Goal: Transaction & Acquisition: Obtain resource

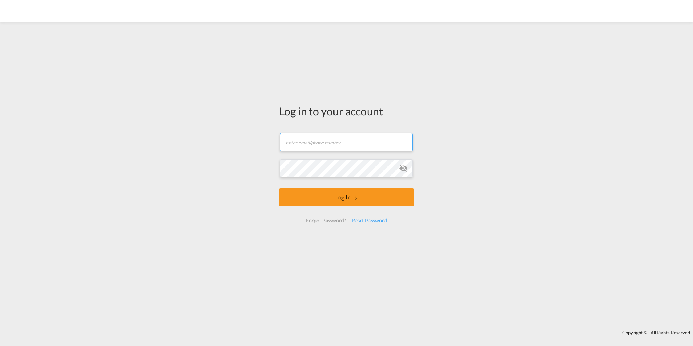
click at [297, 142] on input "text" at bounding box center [346, 142] width 133 height 18
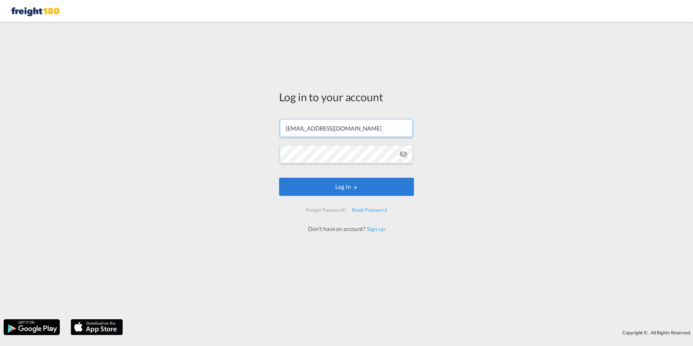
click at [304, 128] on input "[EMAIL_ADDRESS][DOMAIN_NAME]" at bounding box center [346, 128] width 133 height 18
drag, startPoint x: 304, startPoint y: 128, endPoint x: 280, endPoint y: 130, distance: 24.3
click at [280, 130] on input "[EMAIL_ADDRESS][DOMAIN_NAME]" at bounding box center [346, 128] width 133 height 18
type input "[EMAIL_ADDRESS][DOMAIN_NAME]"
click at [354, 186] on md-icon "LOGIN" at bounding box center [354, 187] width 5 height 5
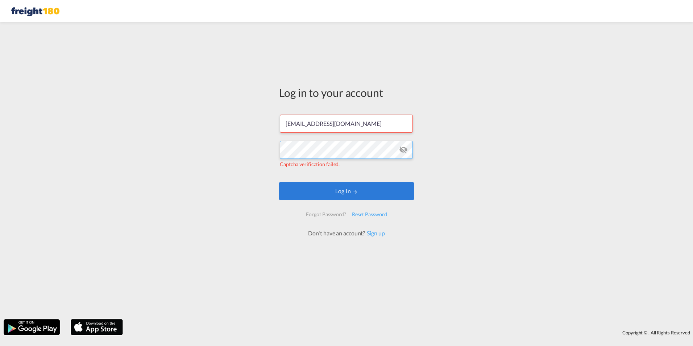
click at [271, 145] on div "Log in to your account info@freight180.com Captcha verification failed. Log In …" at bounding box center [346, 170] width 693 height 290
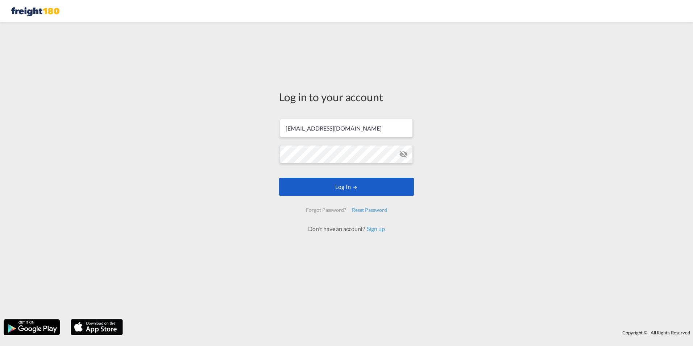
click at [331, 185] on button "Log In" at bounding box center [346, 187] width 135 height 18
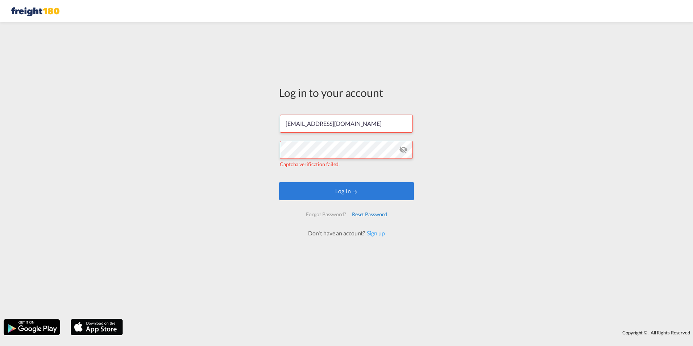
click at [369, 211] on div "Reset Password" at bounding box center [369, 214] width 41 height 13
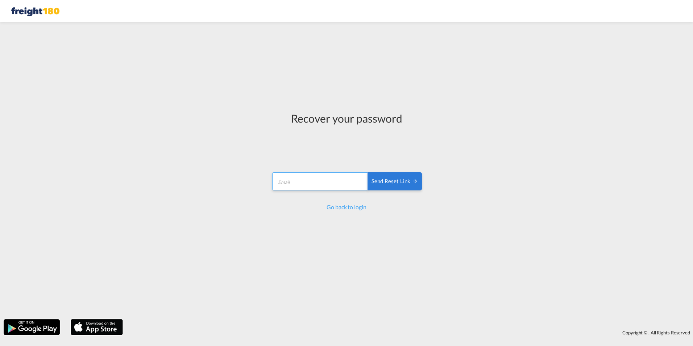
click at [292, 179] on input "email" at bounding box center [320, 181] width 96 height 18
type input "[EMAIL_ADDRESS][DOMAIN_NAME]"
click at [384, 180] on div "Send reset link" at bounding box center [394, 181] width 46 height 8
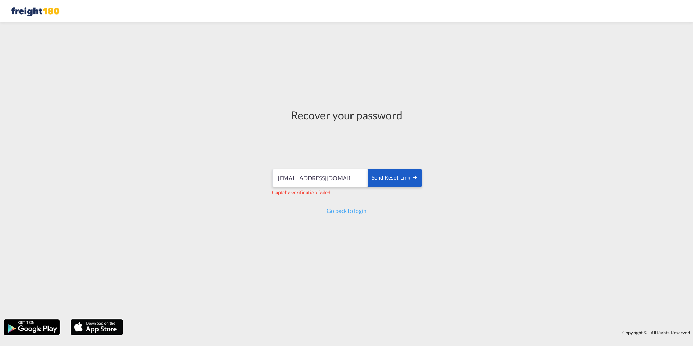
click at [390, 179] on div "Send reset link" at bounding box center [394, 178] width 46 height 8
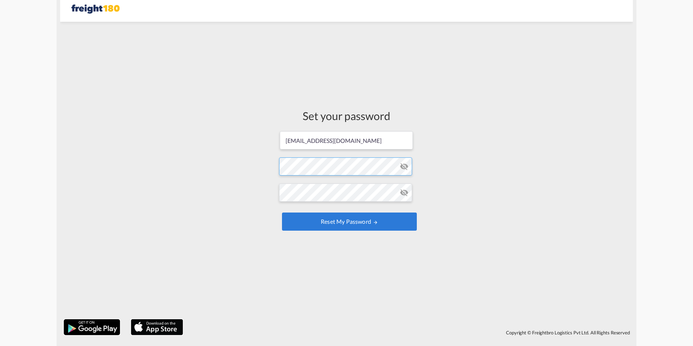
click at [290, 166] on form "[EMAIL_ADDRESS][DOMAIN_NAME] Password must contain the following: A special cha…" at bounding box center [346, 181] width 135 height 102
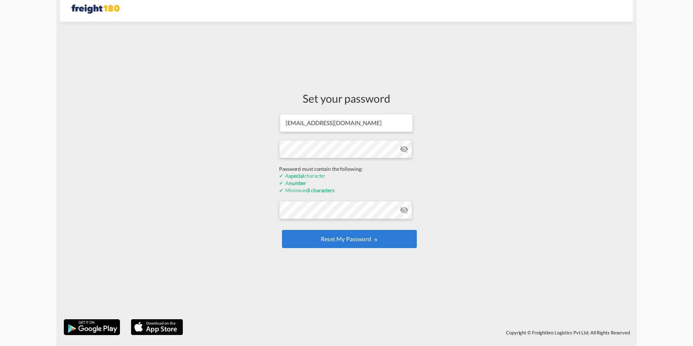
click at [431, 162] on div "Set your password [EMAIL_ADDRESS][DOMAIN_NAME] Password must contain the follow…" at bounding box center [346, 170] width 572 height 290
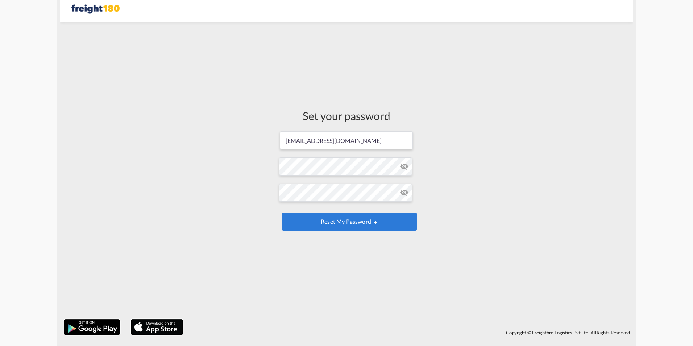
click at [470, 184] on div "Set your password [EMAIL_ADDRESS][DOMAIN_NAME] Password must contain the follow…" at bounding box center [346, 170] width 572 height 290
click at [403, 192] on md-icon "icon-eye-off" at bounding box center [404, 192] width 9 height 9
click at [336, 219] on button "Reset my password" at bounding box center [349, 221] width 135 height 18
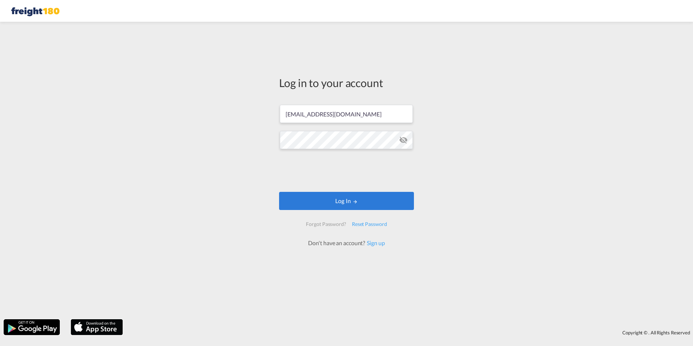
click at [402, 141] on md-icon "icon-eye-off" at bounding box center [403, 139] width 9 height 9
click at [365, 113] on input "[EMAIL_ADDRESS][DOMAIN_NAME]" at bounding box center [346, 114] width 133 height 18
type input "[EMAIL_ADDRESS][DOMAIN_NAME]"
click at [329, 199] on button "Log In" at bounding box center [346, 201] width 135 height 18
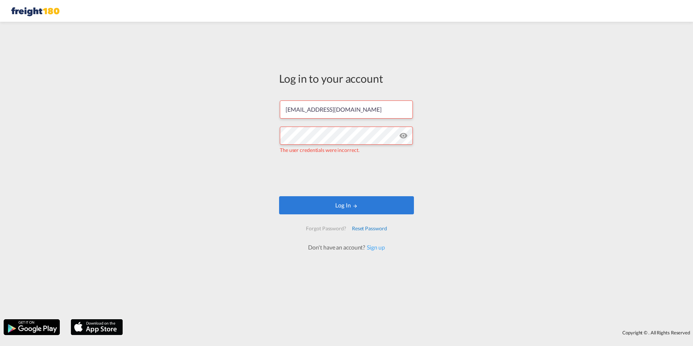
click at [367, 228] on div "Reset Password" at bounding box center [369, 228] width 41 height 13
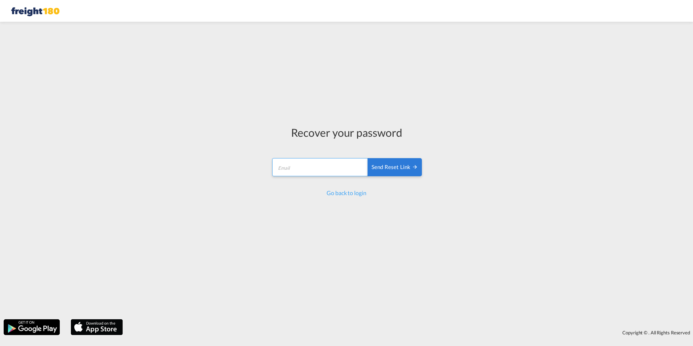
click at [289, 168] on input "email" at bounding box center [320, 167] width 96 height 18
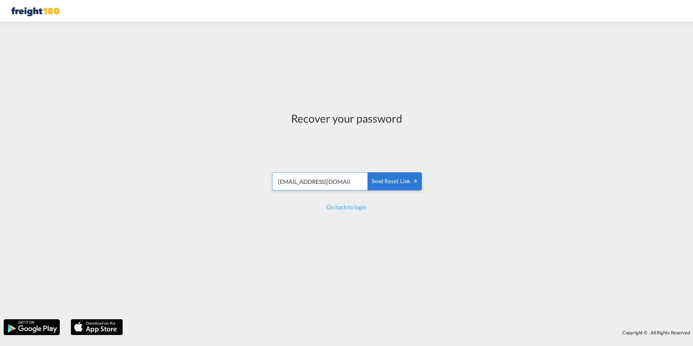
drag, startPoint x: 298, startPoint y: 182, endPoint x: 267, endPoint y: 182, distance: 30.4
click at [267, 182] on div "Recover your password [EMAIL_ADDRESS][DOMAIN_NAME] Send reset link Send reset l…" at bounding box center [347, 160] width 162 height 271
type input "[EMAIL_ADDRESS][DOMAIN_NAME]"
click at [400, 183] on div "Send reset link" at bounding box center [394, 181] width 46 height 8
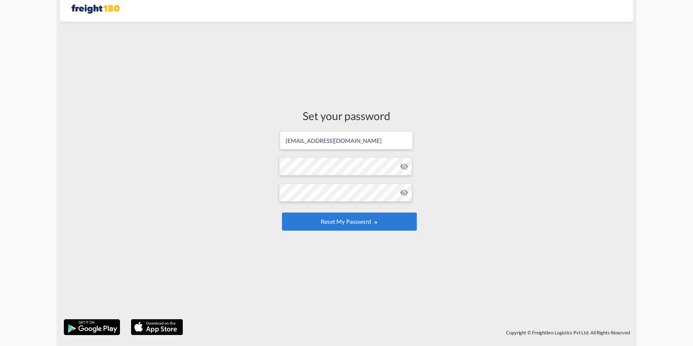
click at [404, 168] on md-icon "icon-eye-off" at bounding box center [404, 166] width 9 height 9
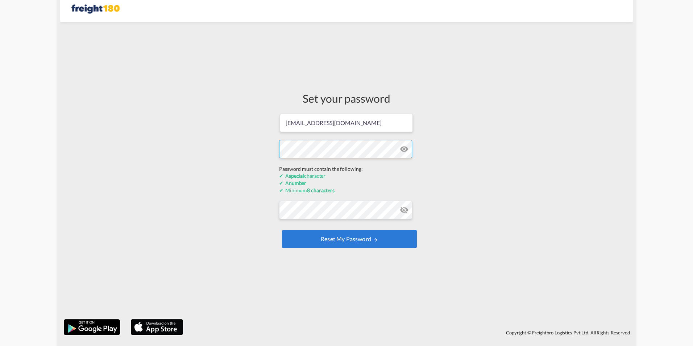
click at [329, 166] on form "[EMAIL_ADDRESS][DOMAIN_NAME] Password must contain the following: A special cha…" at bounding box center [346, 181] width 135 height 137
click at [278, 149] on div "Set your password [EMAIL_ADDRESS][DOMAIN_NAME] Password must contain the follow…" at bounding box center [347, 170] width 146 height 290
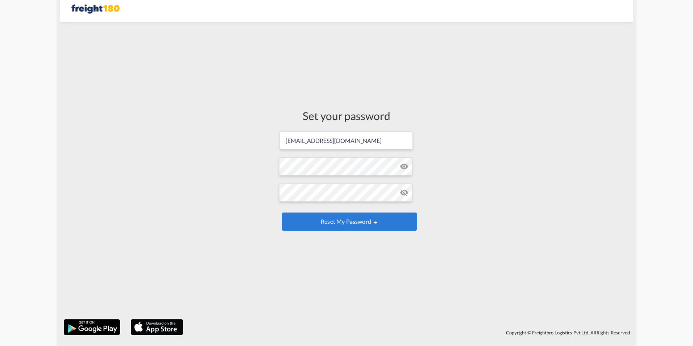
click at [462, 203] on div "Set your password info@freight180.com Password must contain the following: A sp…" at bounding box center [346, 170] width 572 height 290
click at [438, 210] on div "Set your password info@freight180.com Password must contain the following: A sp…" at bounding box center [346, 170] width 572 height 290
click at [366, 221] on button "Reset my password" at bounding box center [349, 221] width 135 height 18
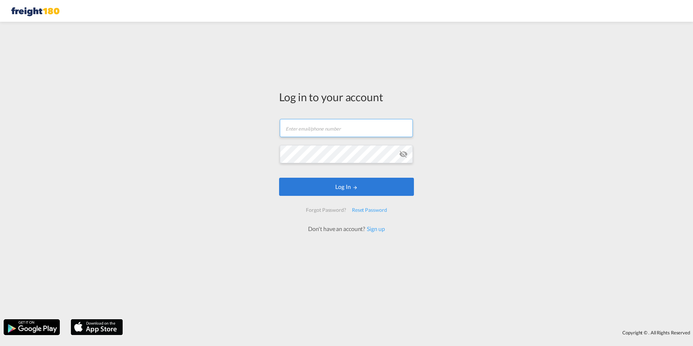
type input "[EMAIL_ADDRESS][DOMAIN_NAME]"
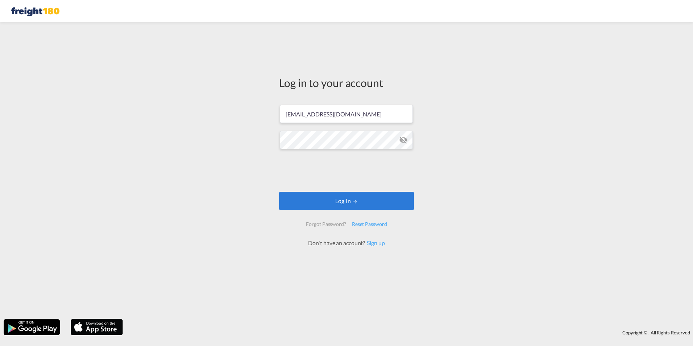
click at [402, 139] on md-icon "icon-eye-off" at bounding box center [403, 139] width 9 height 9
click at [341, 200] on button "Log In" at bounding box center [346, 201] width 135 height 18
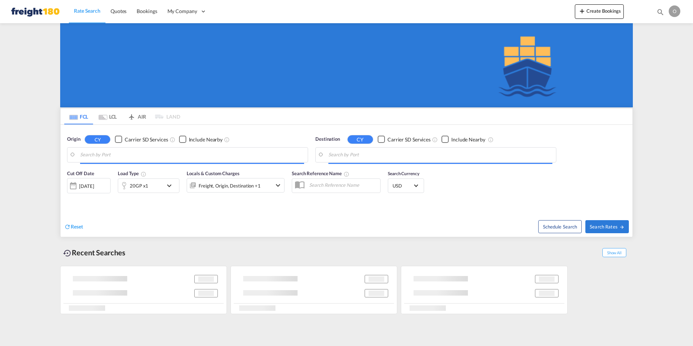
type input "Charlotte, NC, USCLT"
type input "Manzanillo, PAMIT"
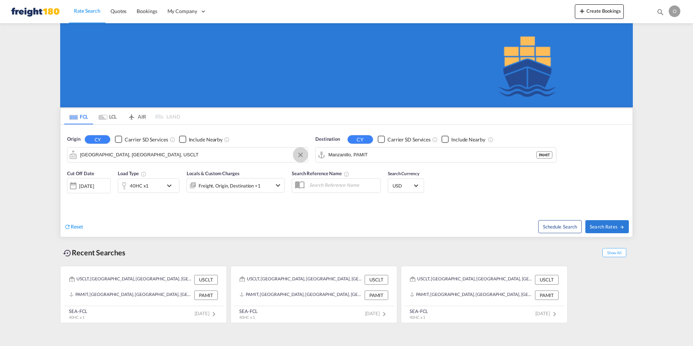
click at [299, 156] on button "Clear Input" at bounding box center [300, 154] width 11 height 11
click at [225, 154] on input "Search by Port" at bounding box center [192, 154] width 224 height 11
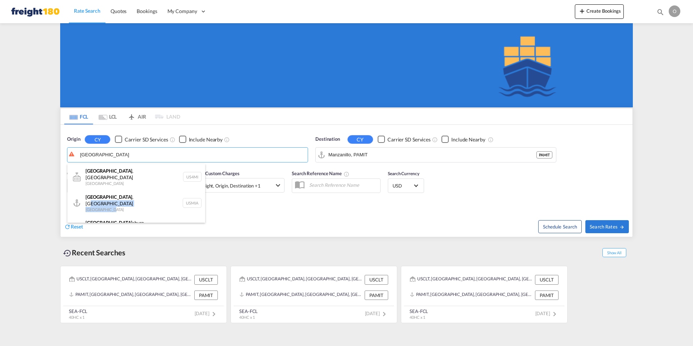
click at [142, 199] on div "Miami , FL United States USMIA" at bounding box center [136, 203] width 138 height 26
type input "Miami, FL, USMIA"
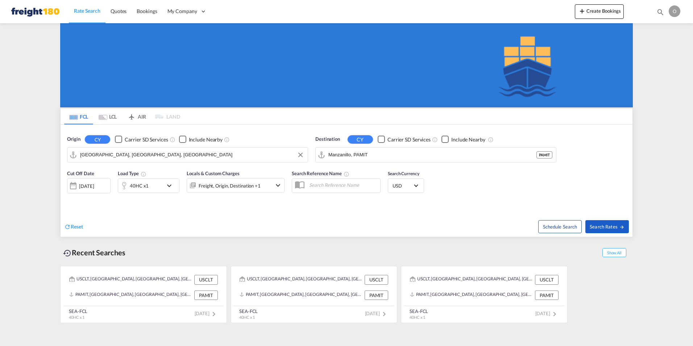
click at [603, 225] on span "Search Rates" at bounding box center [606, 227] width 35 height 6
type input "USMIA to PAMIT / 18 Aug 2025"
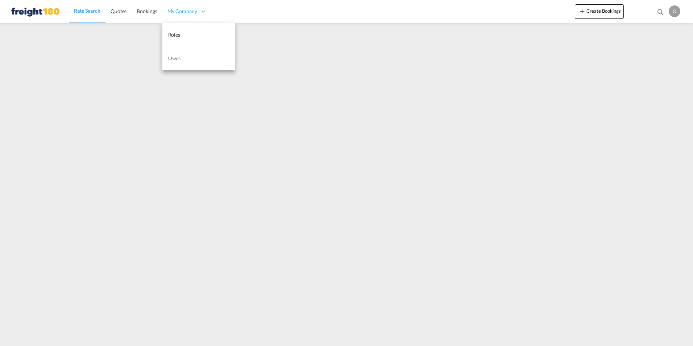
click at [195, 10] on span "My Company" at bounding box center [182, 11] width 30 height 7
click at [675, 12] on div "O" at bounding box center [674, 11] width 12 height 12
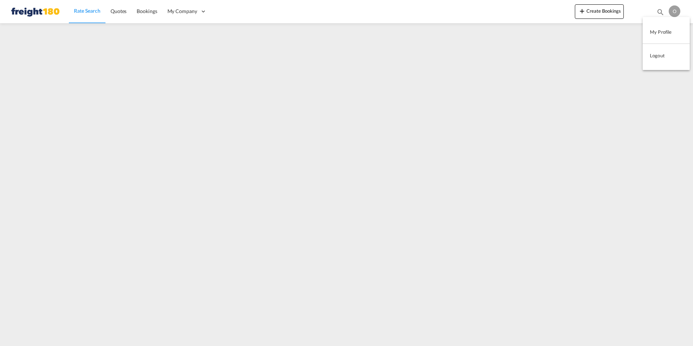
click at [565, 39] on md-backdrop at bounding box center [346, 173] width 693 height 346
click at [673, 12] on div "O" at bounding box center [674, 11] width 12 height 12
click at [667, 56] on button "Logout" at bounding box center [665, 55] width 47 height 14
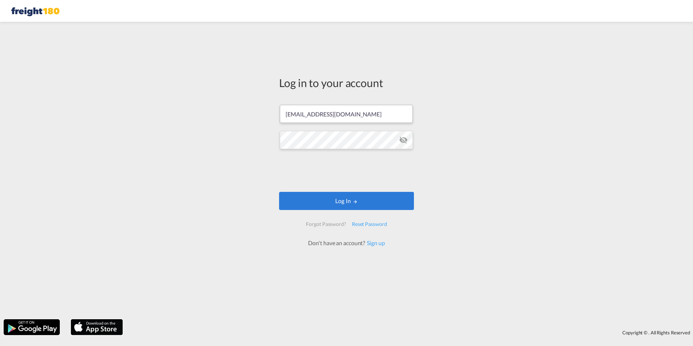
click at [296, 115] on input "[EMAIL_ADDRESS][DOMAIN_NAME]" at bounding box center [346, 114] width 133 height 18
type input "[EMAIL_ADDRESS][DOMAIN_NAME]"
click at [333, 204] on button "Log In" at bounding box center [346, 201] width 135 height 18
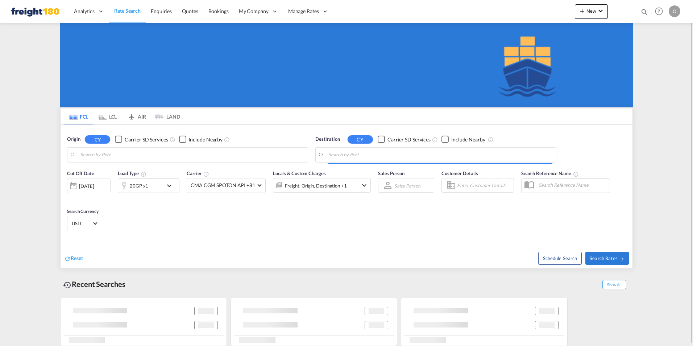
type input "Fairburn, GA, USFBN"
type input "Dar es Salaam, TZDAR"
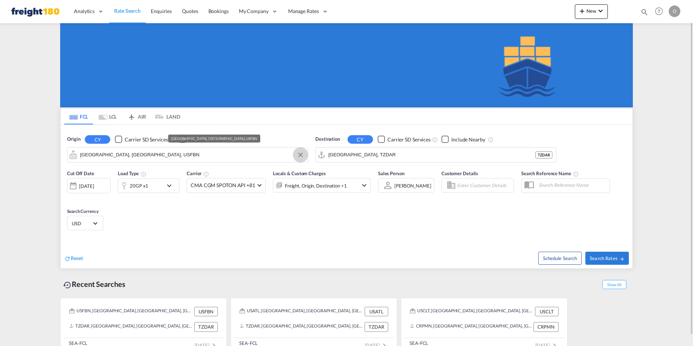
click at [297, 155] on button "Clear Input" at bounding box center [300, 154] width 11 height 11
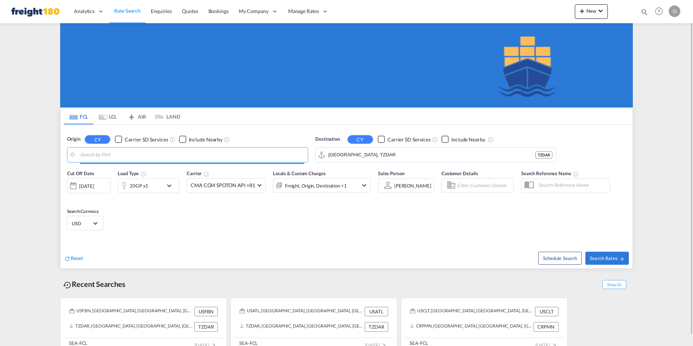
click at [217, 154] on body "Analytics Reports Dashboard Rate Search Enquiries Quotes Bookings" at bounding box center [346, 173] width 693 height 346
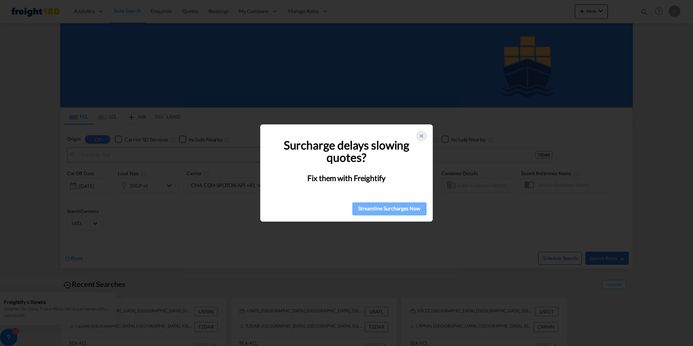
click at [393, 207] on div "Streamline Surcharges Now" at bounding box center [389, 208] width 70 height 11
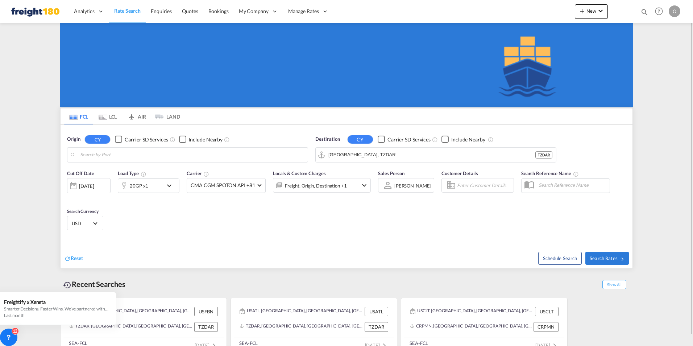
click at [673, 9] on div "O" at bounding box center [674, 11] width 12 height 12
click at [659, 31] on button "My Profile" at bounding box center [665, 32] width 47 height 14
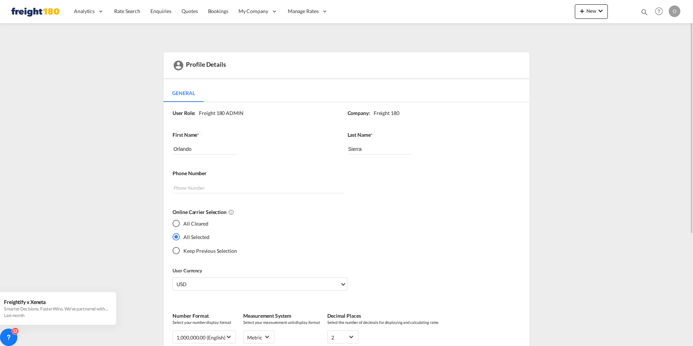
click at [673, 11] on div "O" at bounding box center [674, 11] width 12 height 12
click at [664, 52] on button "Logout" at bounding box center [665, 55] width 47 height 14
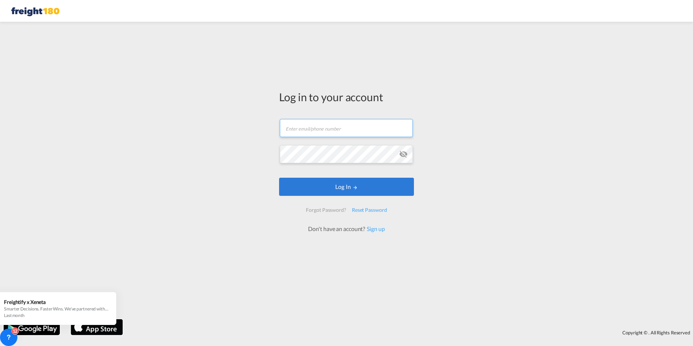
type input "[EMAIL_ADDRESS][DOMAIN_NAME]"
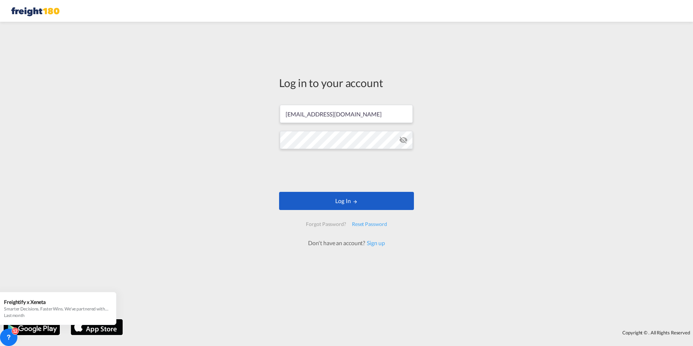
click at [343, 197] on button "Log In" at bounding box center [346, 201] width 135 height 18
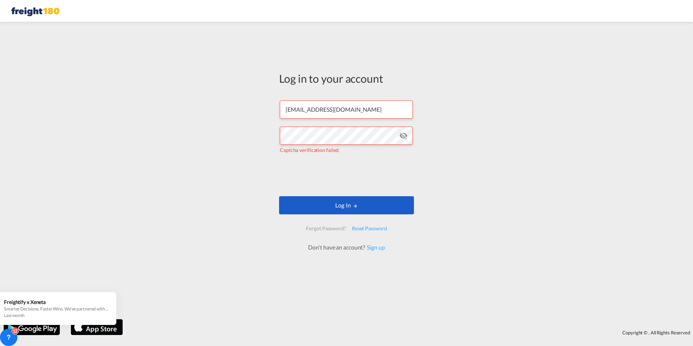
click at [344, 203] on button "Log In" at bounding box center [346, 205] width 135 height 18
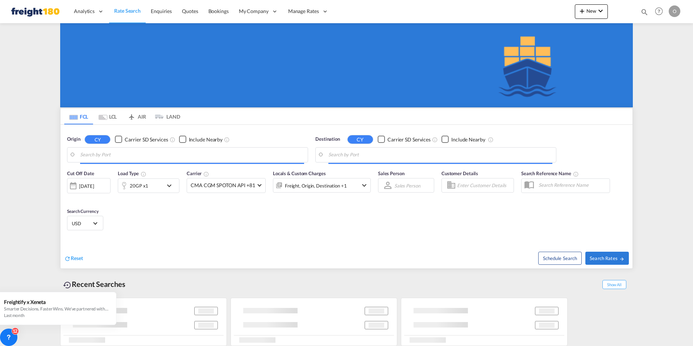
type input "Fairburn, GA, USFBN"
type input "Dar es Salaam, TZDAR"
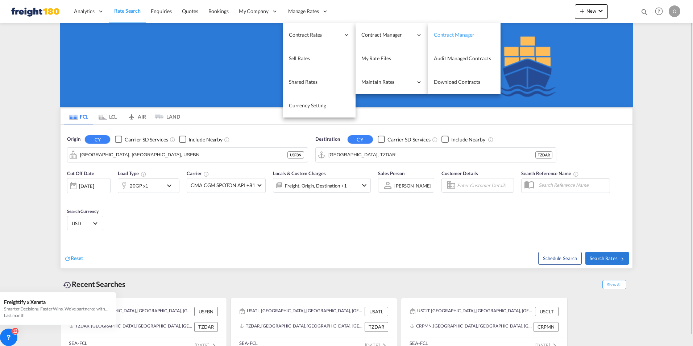
click at [446, 33] on span "Contract Manager" at bounding box center [454, 35] width 41 height 6
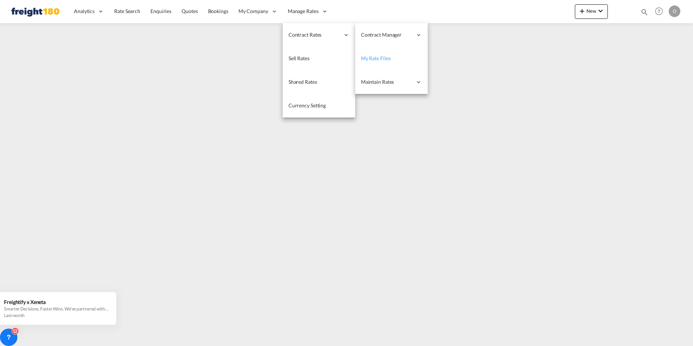
click at [381, 59] on span "My Rate Files" at bounding box center [376, 58] width 30 height 6
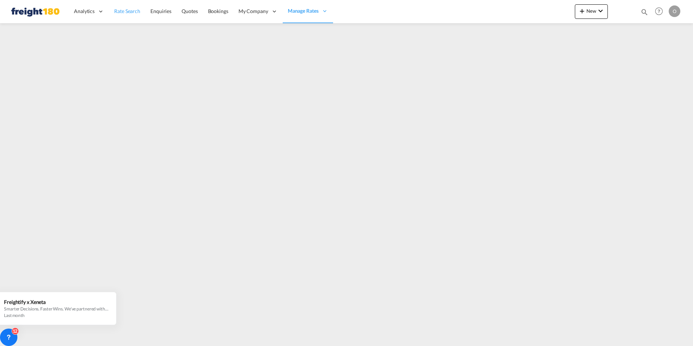
click at [120, 11] on span "Rate Search" at bounding box center [127, 11] width 26 height 6
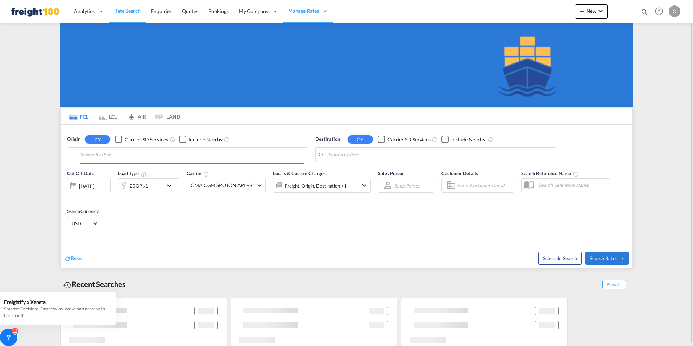
type input "Fairburn, GA, USFBN"
type input "Dar es Salaam, TZDAR"
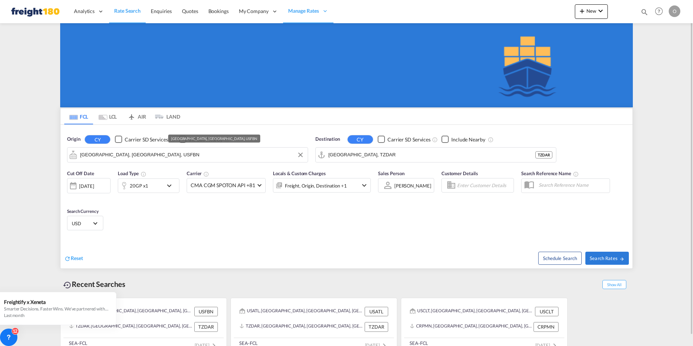
click at [148, 151] on input "Fairburn, GA, USFBN" at bounding box center [192, 154] width 224 height 11
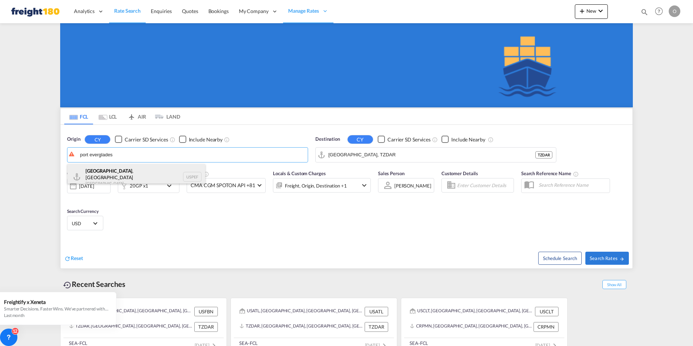
click at [104, 173] on div "Port Everglades , FL United States USPEF" at bounding box center [136, 177] width 138 height 26
type input "Port Everglades, FL, USPEF"
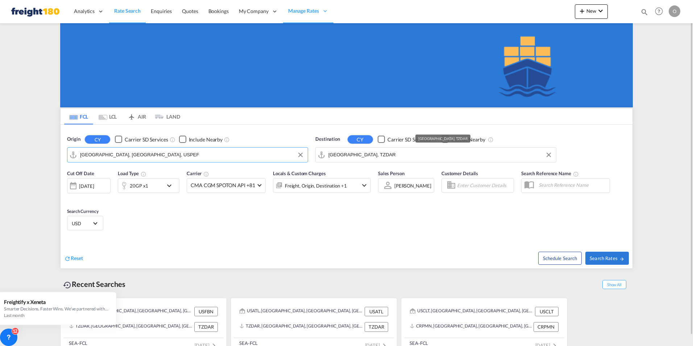
click at [396, 151] on input "Dar es Salaam, TZDAR" at bounding box center [440, 154] width 224 height 11
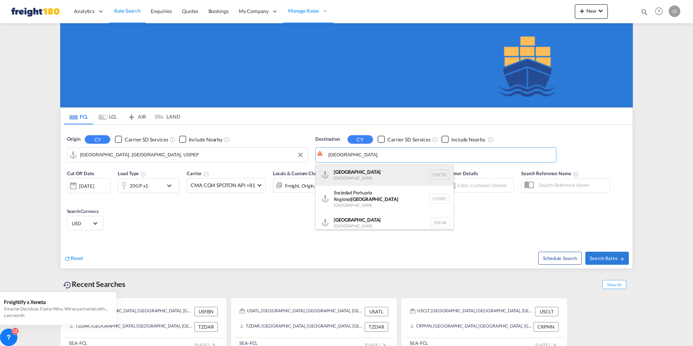
click at [366, 168] on div "Cartagena Colombia COCTG" at bounding box center [385, 175] width 138 height 22
type input "Cartagena, COCTG"
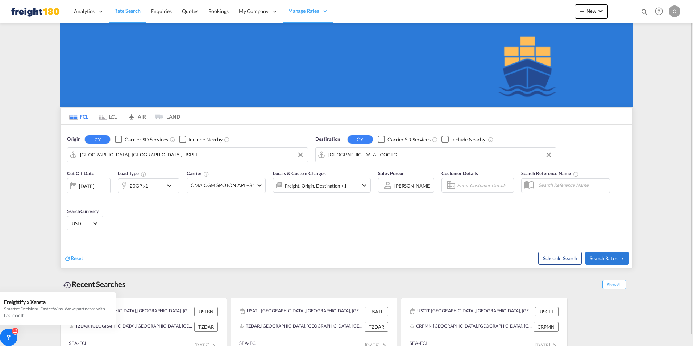
click at [171, 184] on md-icon "icon-chevron-down" at bounding box center [171, 185] width 12 height 9
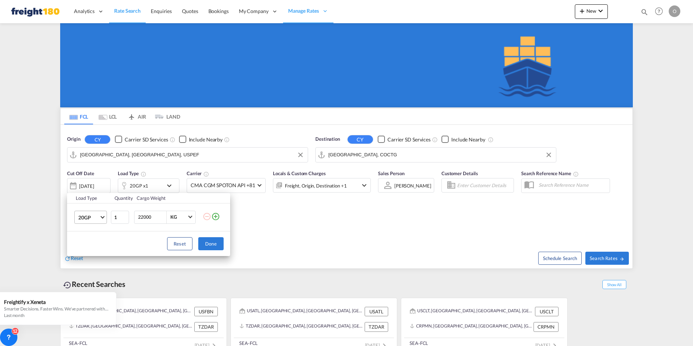
click at [101, 216] on span "Choose: \a20GP" at bounding box center [102, 216] width 4 height 4
click at [93, 253] on md-option "40HC" at bounding box center [96, 251] width 49 height 17
click at [212, 241] on button "Done" at bounding box center [210, 243] width 25 height 13
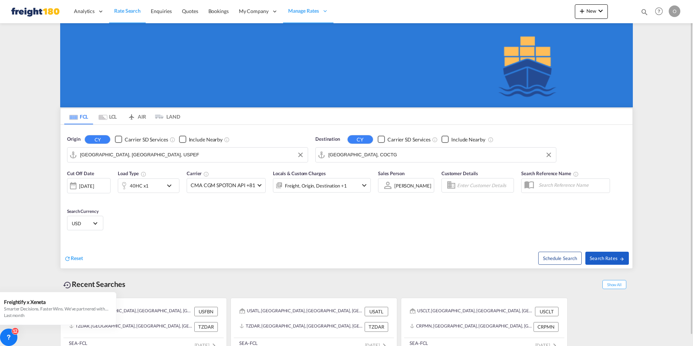
click at [601, 256] on span "Search Rates" at bounding box center [606, 258] width 35 height 6
type input "USPEF to COCTG / 18 Aug 2025"
